Goal: Answer question/provide support: Share knowledge or assist other users

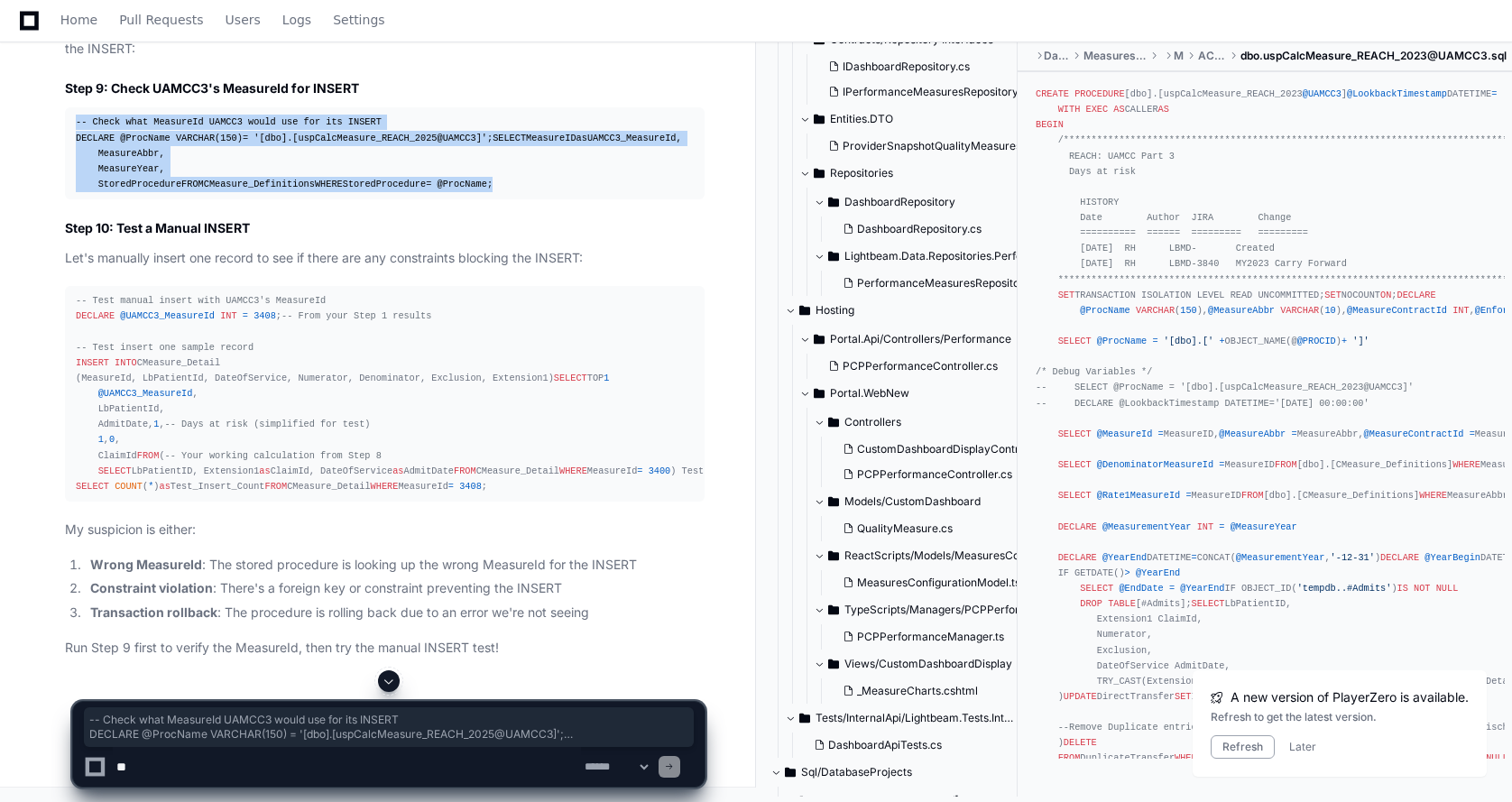
scroll to position [42598, 0]
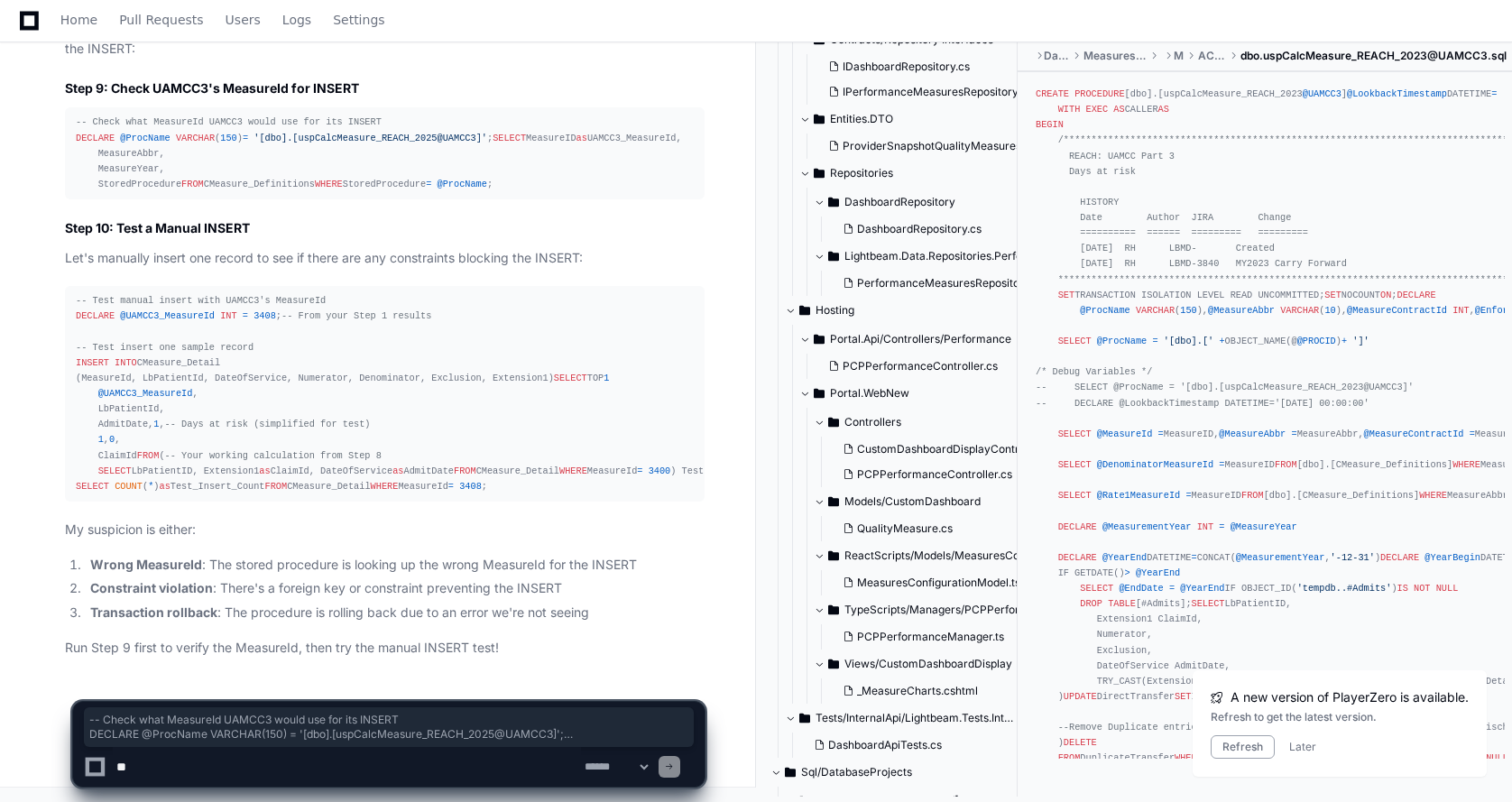
click at [188, 763] on textarea at bounding box center [347, 766] width 468 height 40
type textarea "**********"
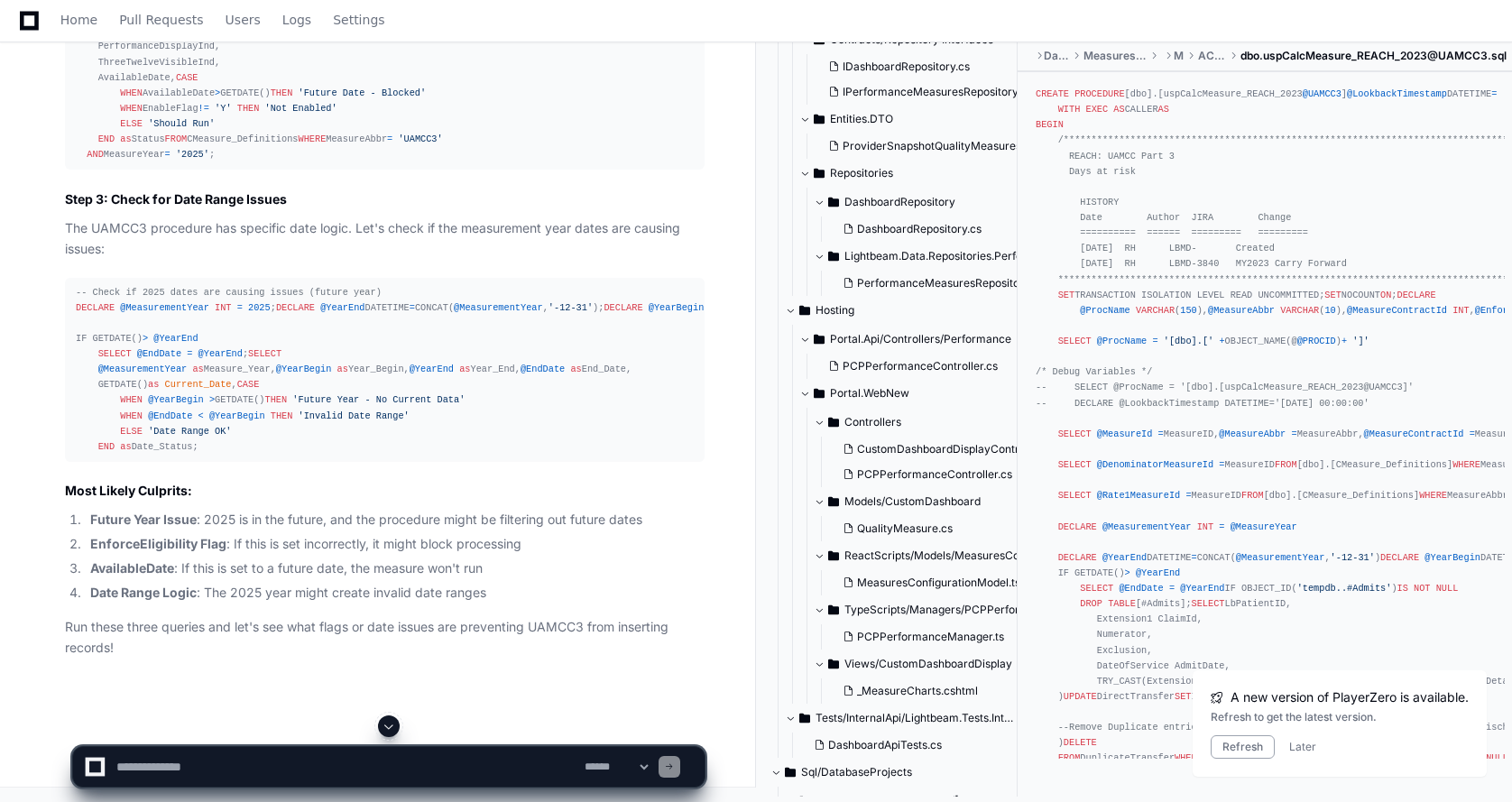
scroll to position [43574, 0]
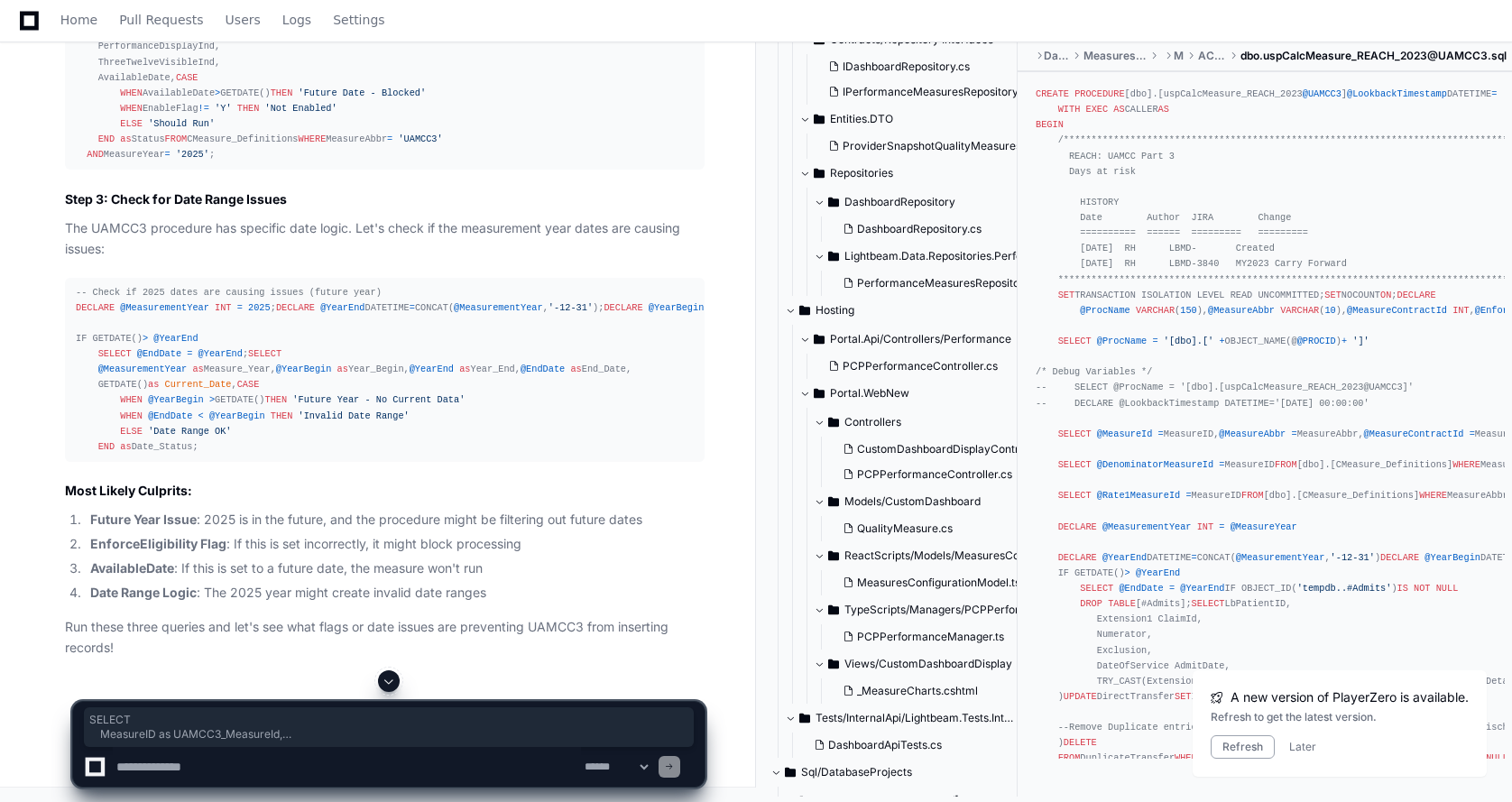
drag, startPoint x: 72, startPoint y: 301, endPoint x: 270, endPoint y: 437, distance: 240.2
drag, startPoint x: 82, startPoint y: 174, endPoint x: 169, endPoint y: 252, distance: 116.8
click at [179, 163] on div "-- Check various flags that might prevent measure execution SELECT MeasureAbbr,…" at bounding box center [384, 55] width 618 height 217
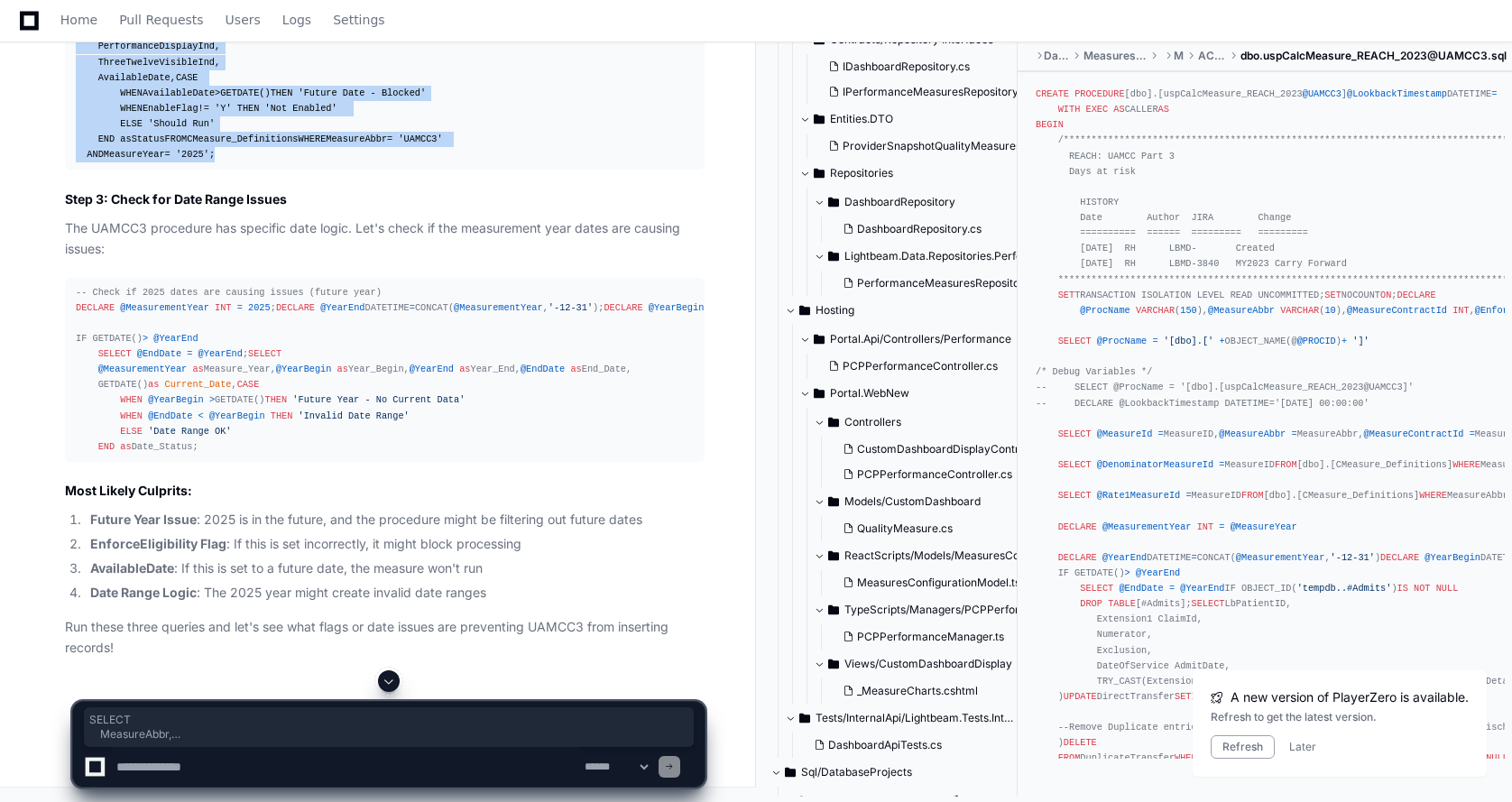
drag, startPoint x: 74, startPoint y: 171, endPoint x: 232, endPoint y: 434, distance: 306.8
click at [232, 170] on pre "-- Check various flags that might prevent measure execution SELECT MeasureAbbr,…" at bounding box center [384, 55] width 639 height 231
copy div "SELECT MeasureAbbr, EnableFlag, EnforceEligibilty, TaskingNeeded, UseClinicalDa…"
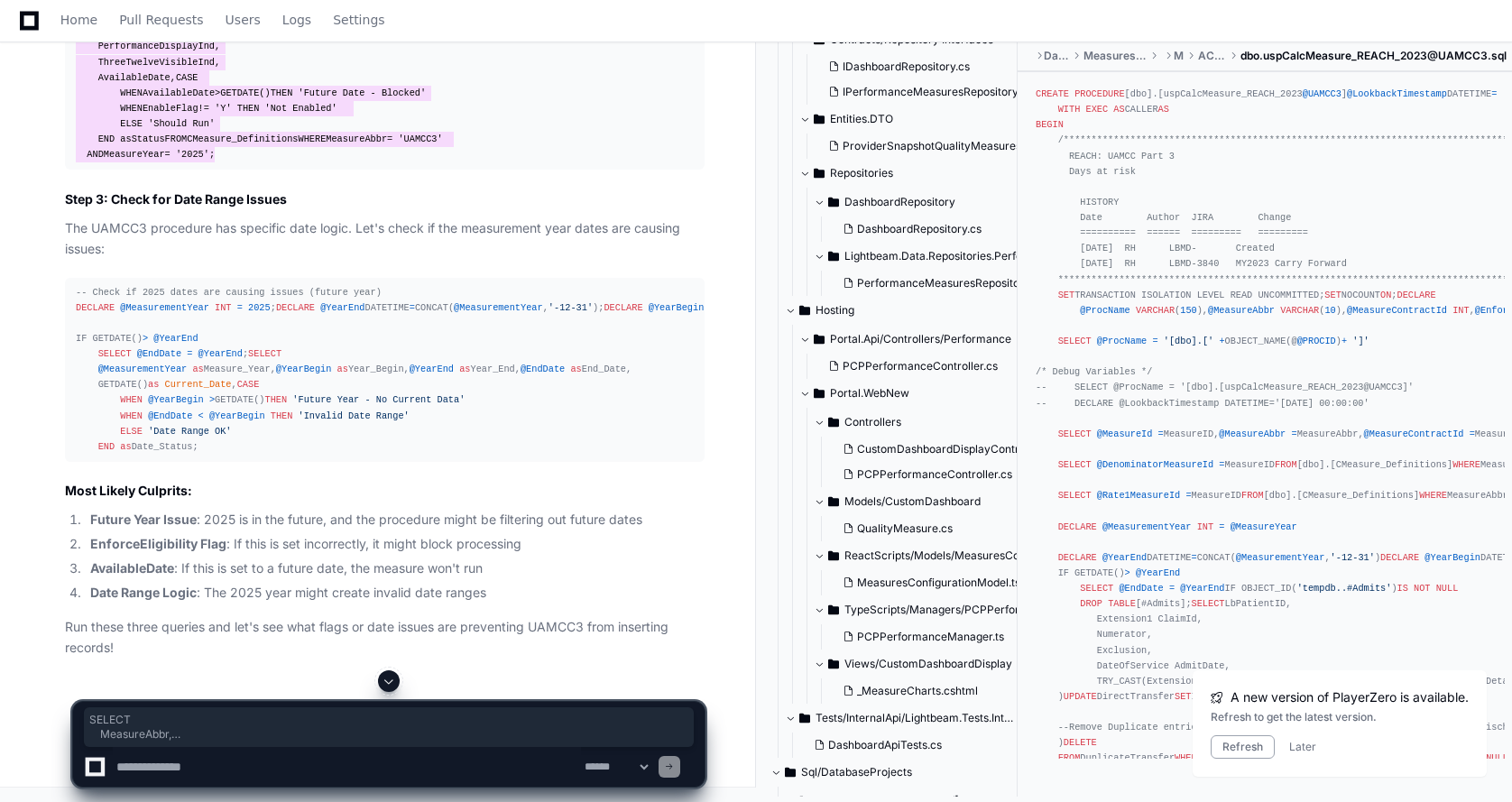
scroll to position [44116, 0]
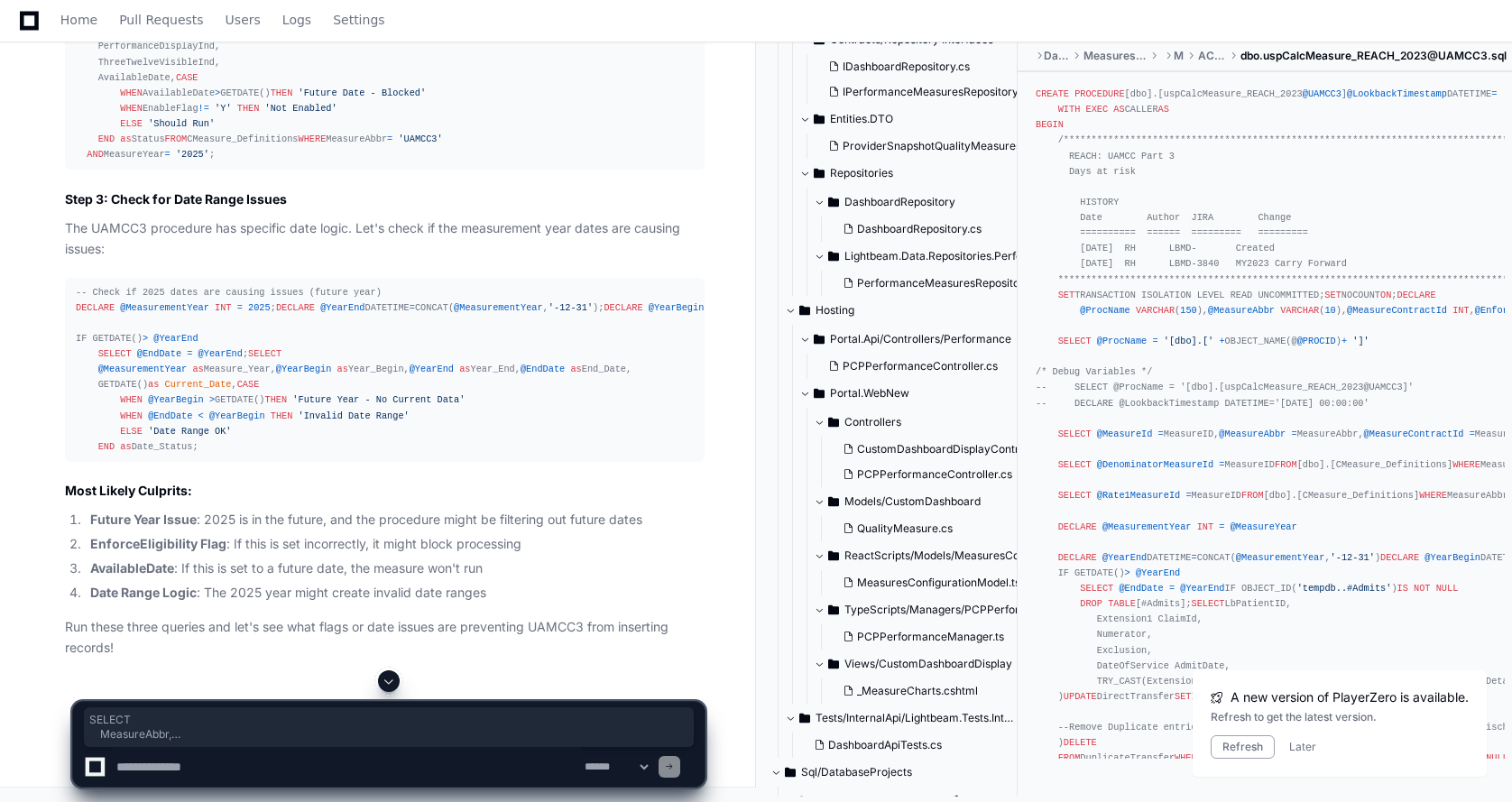
click at [137, 766] on textarea at bounding box center [347, 766] width 468 height 40
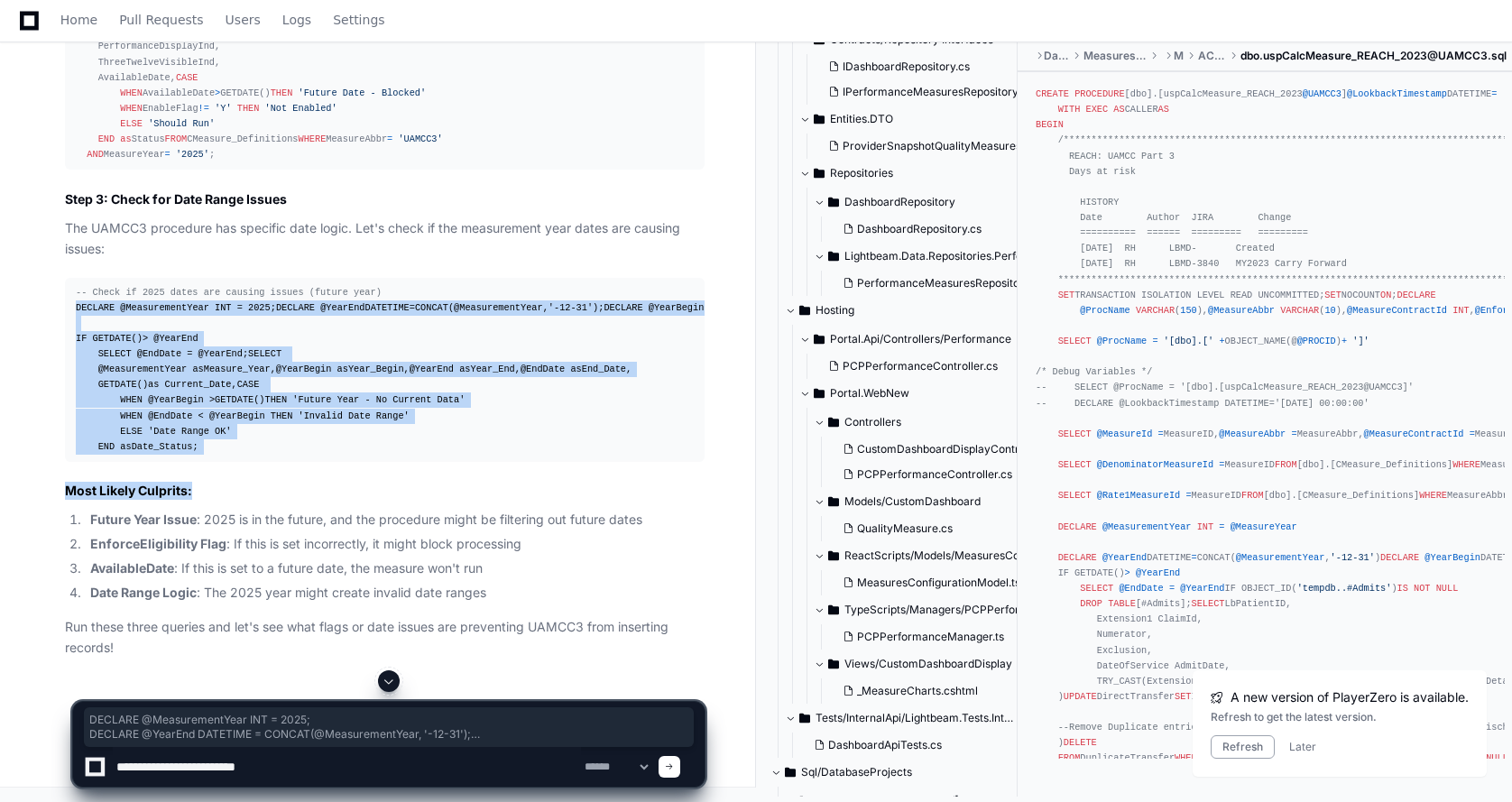
drag, startPoint x: 59, startPoint y: 208, endPoint x: 312, endPoint y: 412, distance: 325.0
click at [248, 520] on div "Thinking Excellent question! Yes, there could definitely be settings or flags w…" at bounding box center [367, 146] width 676 height 1025
copy article "DECLARE @MeasurementYear INT = 2025 ; DECLARE @YearEnd DATETIME = CONCAT( @Meas…"
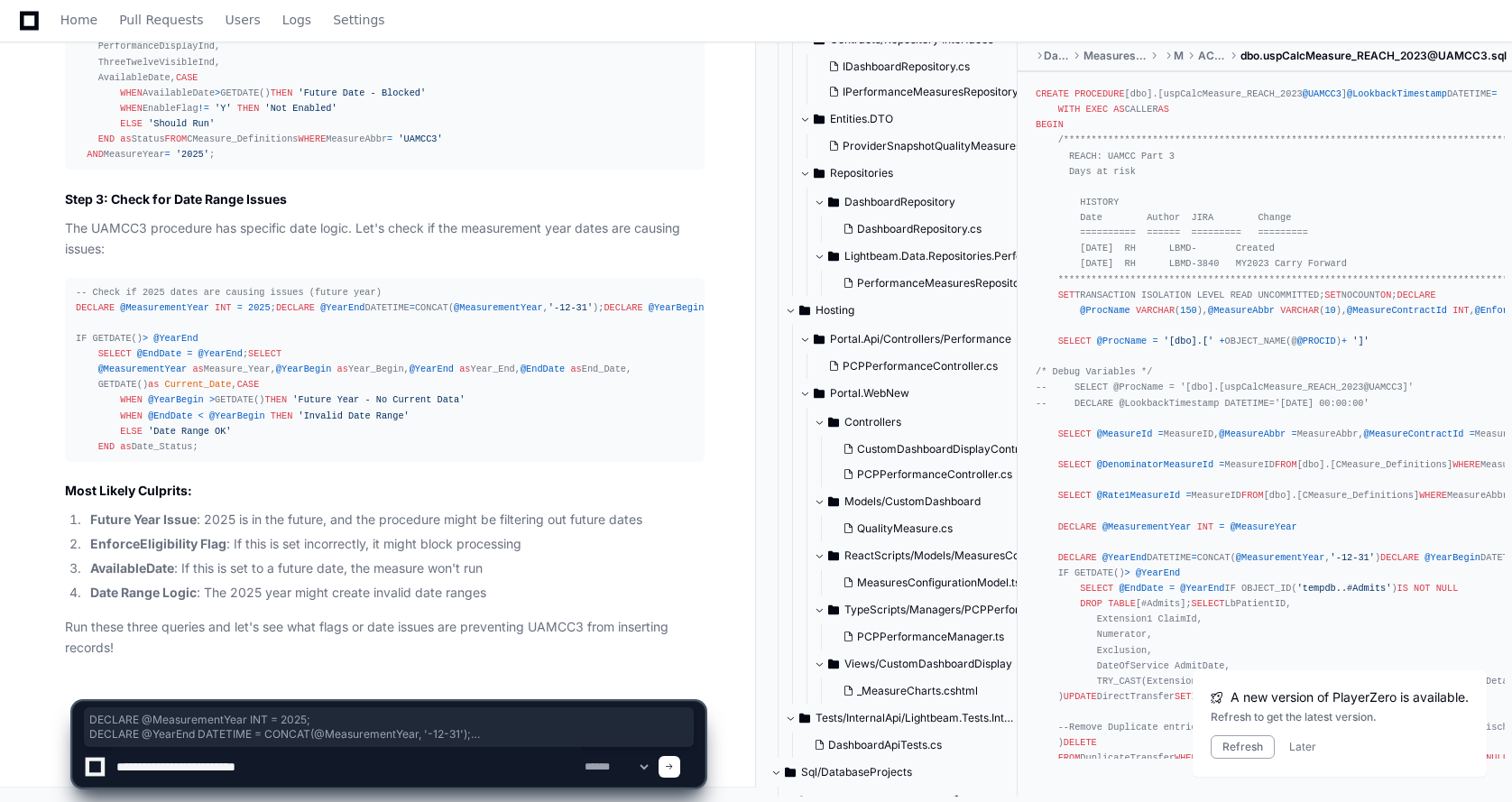
click at [301, 770] on textarea at bounding box center [347, 766] width 468 height 40
type textarea "**********"
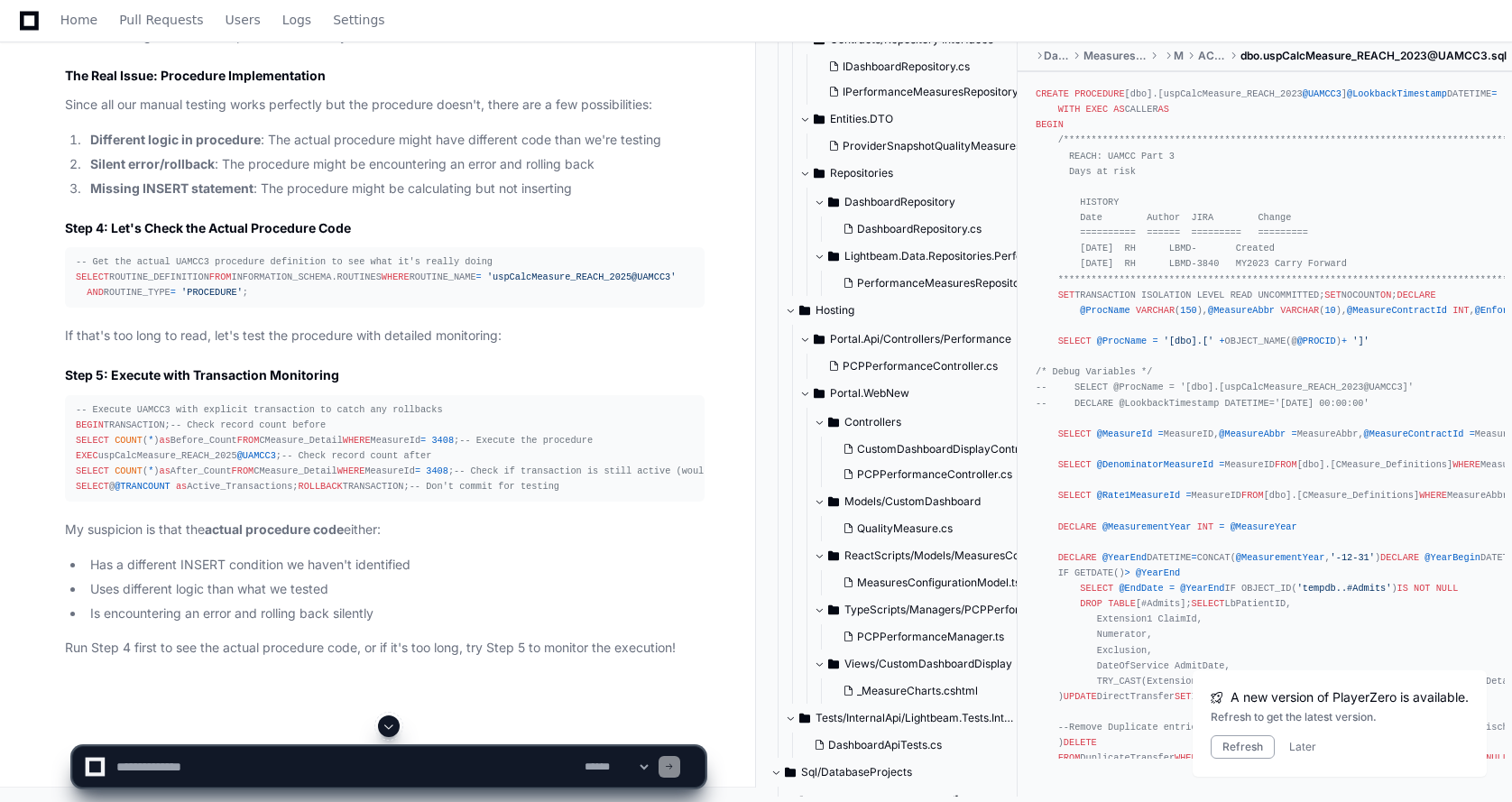
scroll to position [45956, 0]
click at [199, 763] on textarea at bounding box center [347, 766] width 468 height 40
type textarea "**********"
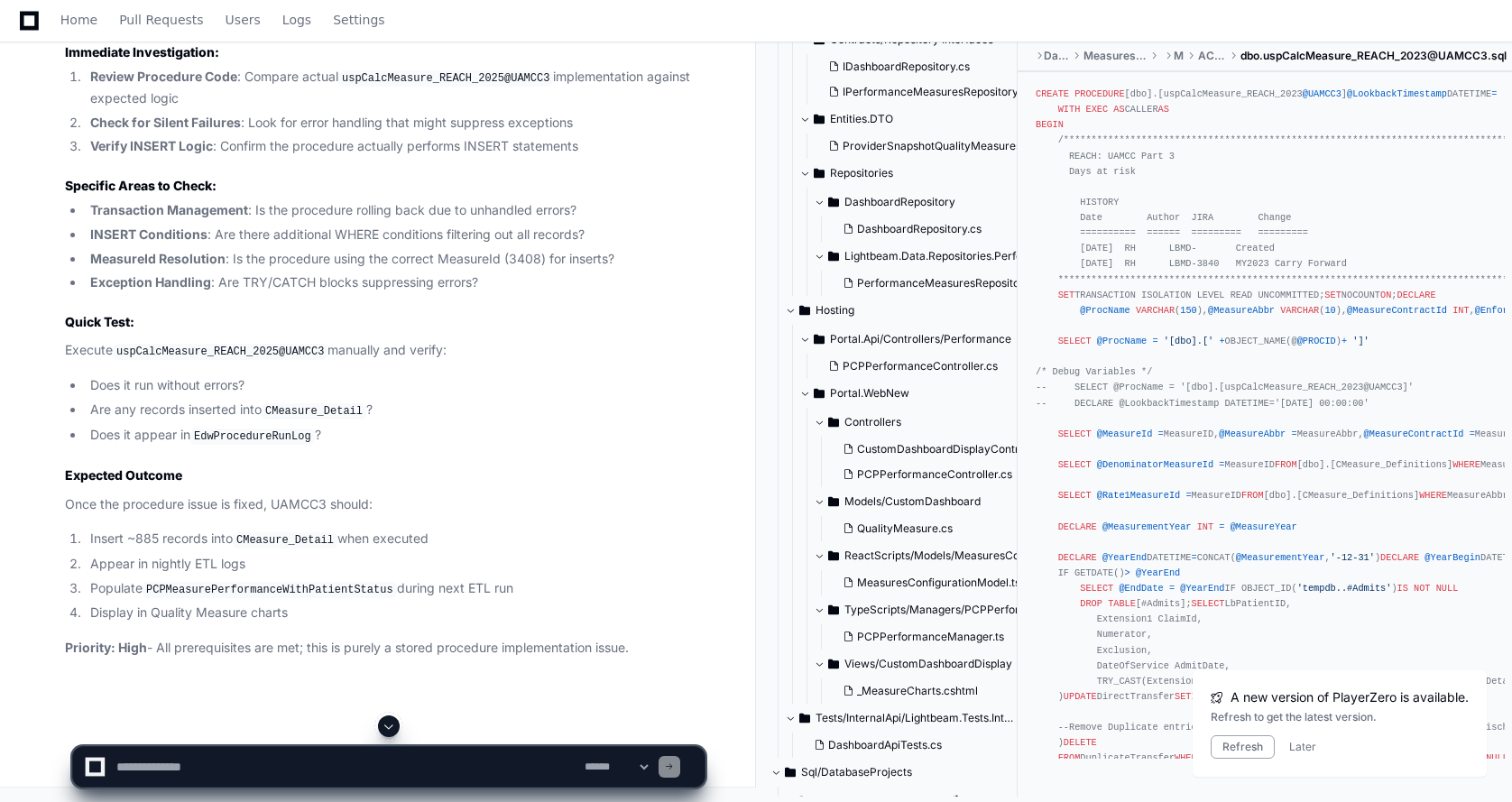
scroll to position [46764, 0]
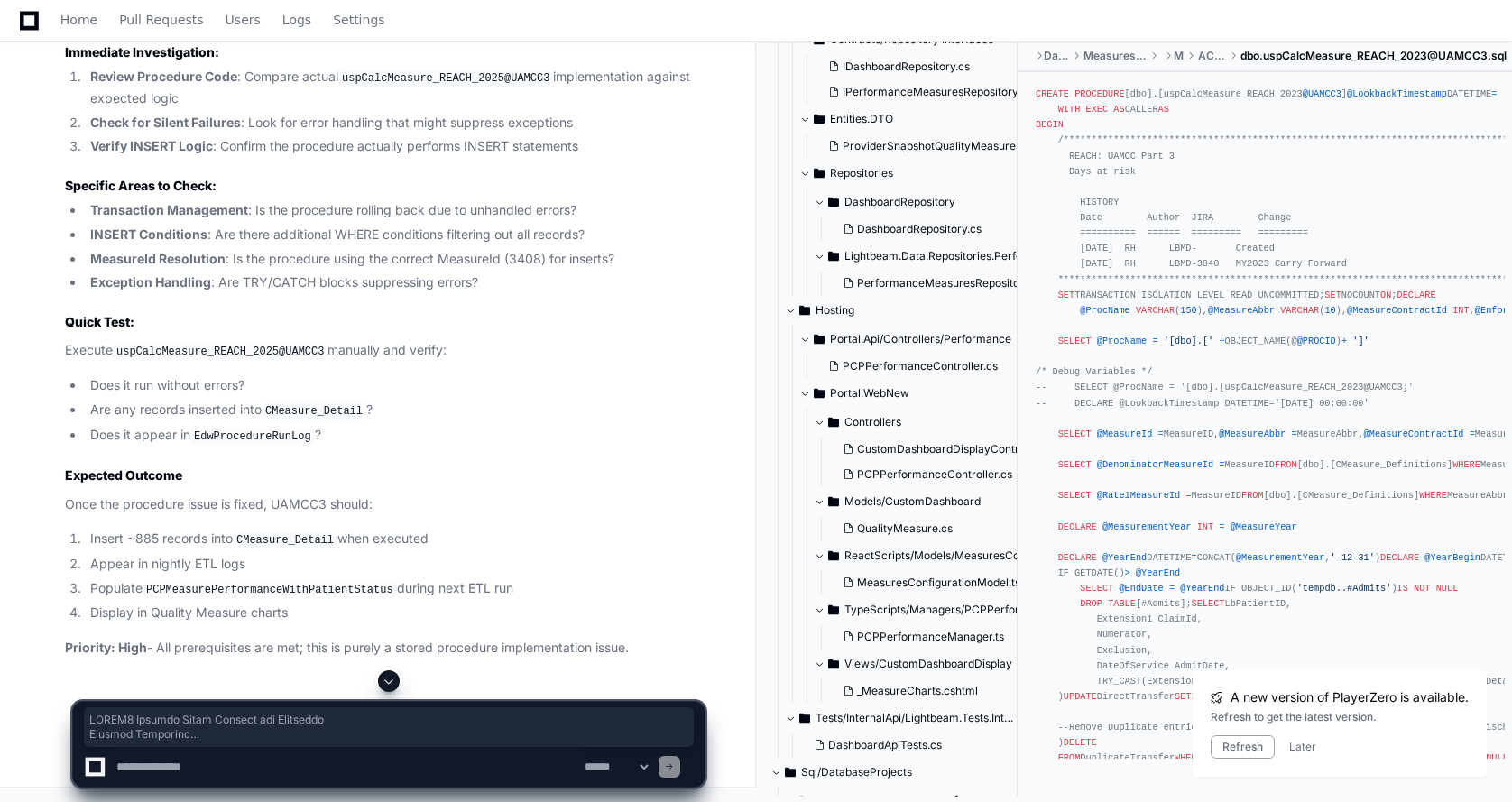
drag, startPoint x: 69, startPoint y: 112, endPoint x: 502, endPoint y: 662, distance: 700.0
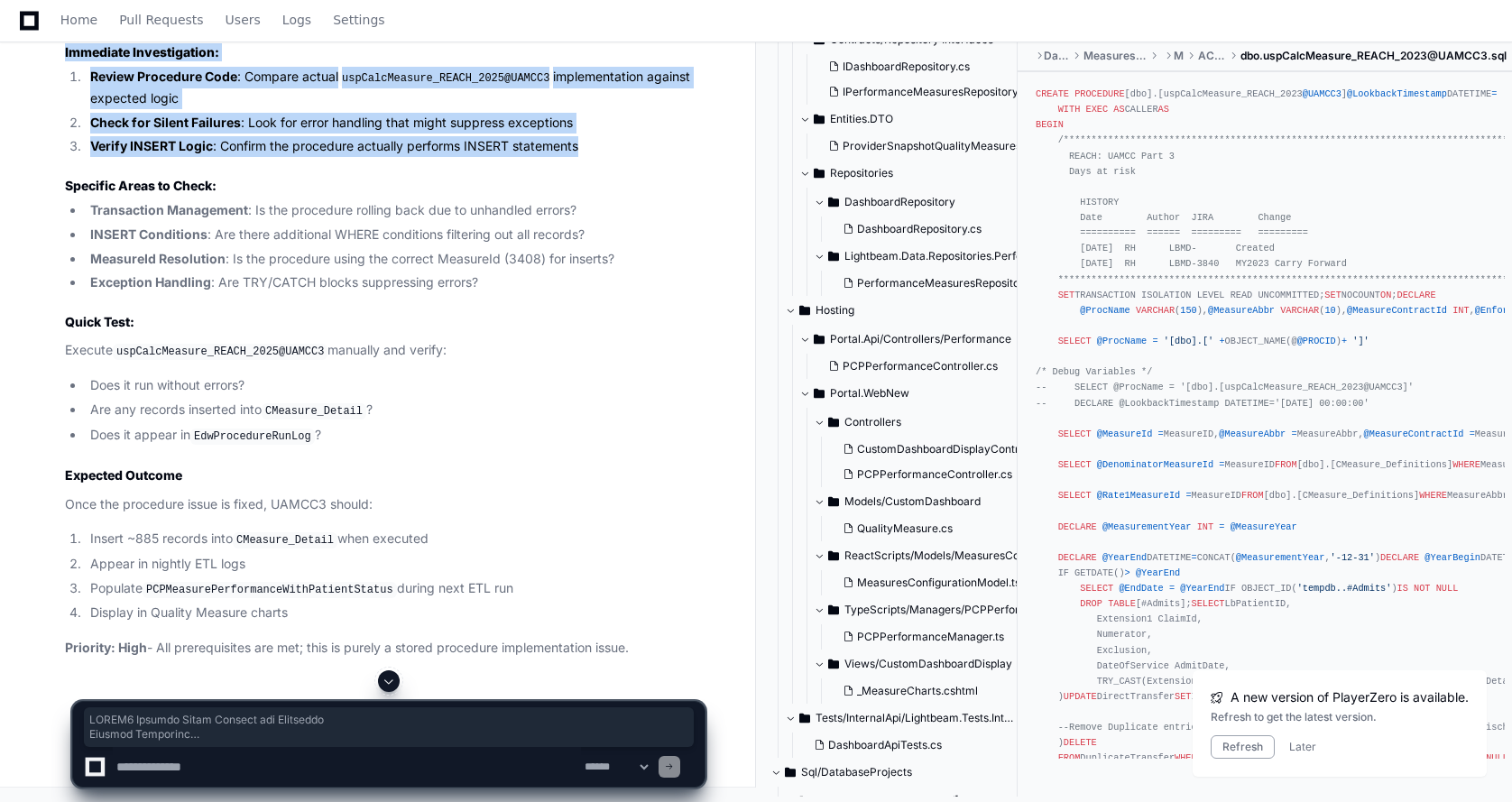
click at [601, 157] on li "Verify INSERT Logic : Confirm the procedure actually performs INSERT statements" at bounding box center [395, 146] width 620 height 20
copy article "LOREM3 Ipsumdo Sitam Consect adi Elitseddo Eiusmod Temporinc UTLAB1 etdolor mag…"
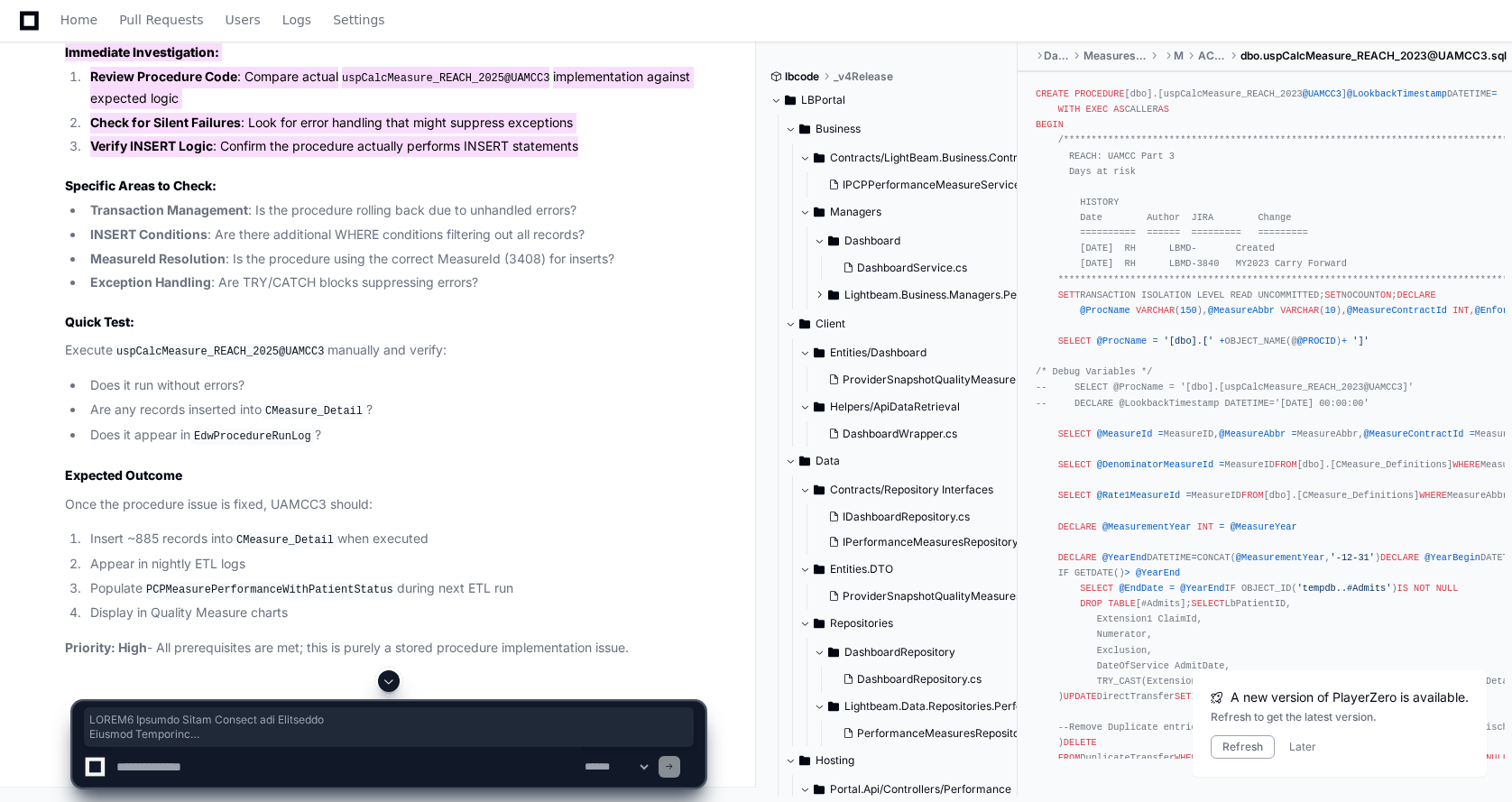
scroll to position [0, 0]
